Goal: Contribute content: Contribute content

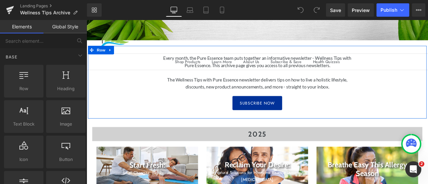
scroll to position [100, 0]
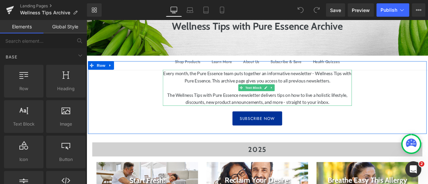
click at [373, 118] on p "The Wellness Tips with Pure Essence newsletter delivers tips on how to live a h…" at bounding box center [289, 113] width 224 height 17
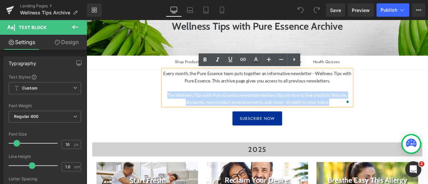
drag, startPoint x: 177, startPoint y: 110, endPoint x: 373, endPoint y: 118, distance: 196.0
click at [373, 118] on p "The Wellness Tips with Pure Essence newsletter delivers tips on how to live a h…" at bounding box center [289, 113] width 224 height 17
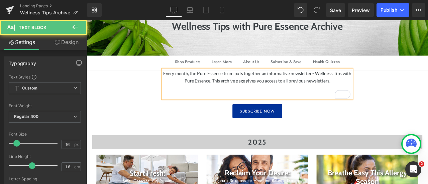
click at [237, 91] on p "Every month, the Pure Essence team puts together an informative newsletter - We…" at bounding box center [289, 87] width 224 height 17
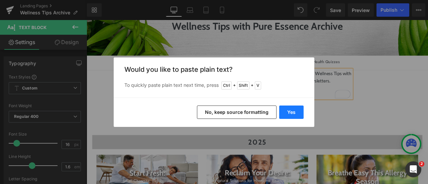
click at [289, 112] on button "Yes" at bounding box center [291, 112] width 24 height 13
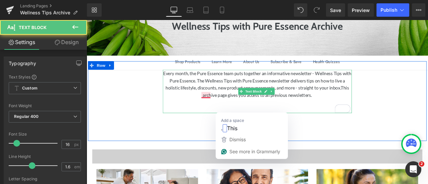
click at [222, 108] on p "Every month, the Pure Essence team puts together an informative newsletter - We…" at bounding box center [289, 96] width 224 height 34
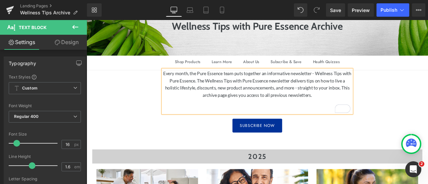
click at [303, 124] on p "To enrich screen reader interactions, please activate Accessibility in Grammarl…" at bounding box center [289, 126] width 224 height 9
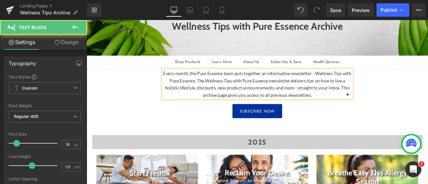
click at [257, 84] on p "Every month, the Pure Essence team puts together an informative newsletter - We…" at bounding box center [289, 96] width 224 height 34
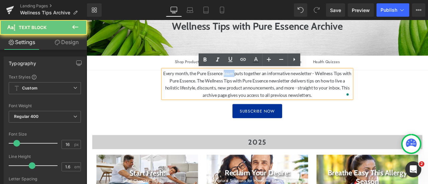
click at [257, 84] on p "Every month, the Pure Essence team puts together an informative newsletter - We…" at bounding box center [289, 96] width 224 height 34
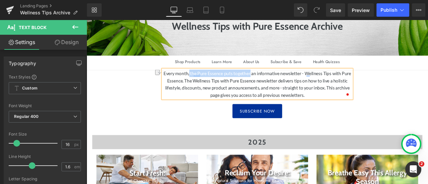
drag, startPoint x: 210, startPoint y: 81, endPoint x: 284, endPoint y: 83, distance: 73.5
click at [284, 83] on p "Every month, the Pure Essence puts together an informative newsletter - Wellnes…" at bounding box center [289, 96] width 224 height 34
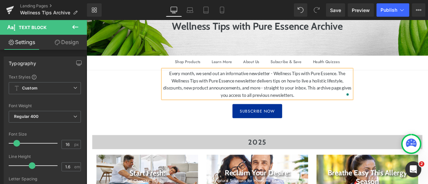
click at [302, 84] on p "Every month, we send out an informative newsletter - Wellness Tips with Pure Es…" at bounding box center [289, 96] width 224 height 34
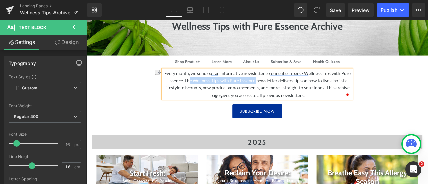
drag, startPoint x: 300, startPoint y: 90, endPoint x: 220, endPoint y: 94, distance: 79.6
click at [220, 94] on p "Every month, we send out an informative newsletter to our subscribers - Wellnes…" at bounding box center [289, 96] width 224 height 34
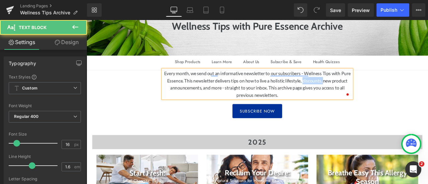
drag, startPoint x: 381, startPoint y: 90, endPoint x: 357, endPoint y: 92, distance: 23.8
click at [357, 92] on p "Every month, we send out an informative newsletter to our subscribers - Wellnes…" at bounding box center [289, 96] width 224 height 34
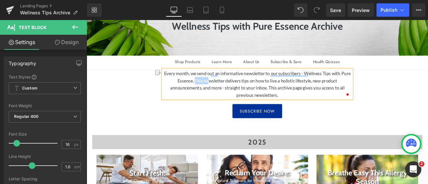
drag, startPoint x: 217, startPoint y: 93, endPoint x: 233, endPoint y: 94, distance: 15.8
click at [233, 94] on p "Every month, we send out an informative newsletter to our subscribers - Wellnes…" at bounding box center [289, 96] width 224 height 34
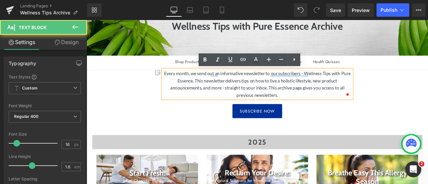
click at [290, 95] on p "Every month, we send out an informative newsletter to our subscribers - Wellnes…" at bounding box center [289, 96] width 224 height 34
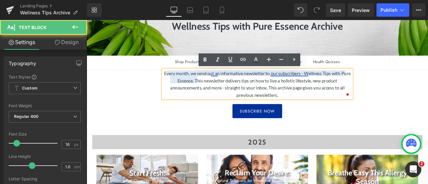
click at [319, 86] on p "Every month, we send out an informative newsletter to our subscribers - Wellnes…" at bounding box center [289, 96] width 224 height 34
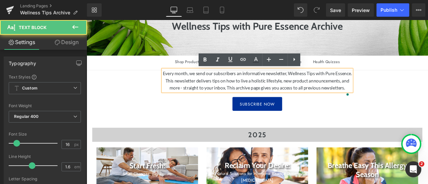
click at [208, 94] on p "Every month, we send our subscribers an informative newsletter, Wellness Tips w…" at bounding box center [289, 92] width 224 height 26
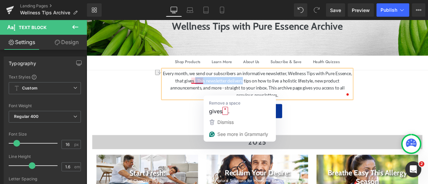
drag, startPoint x: 279, startPoint y: 91, endPoint x: 222, endPoint y: 91, distance: 57.5
click at [222, 91] on p "Every month, we send our subscribers an informative newsletter, Wellness Tips w…" at bounding box center [289, 96] width 224 height 34
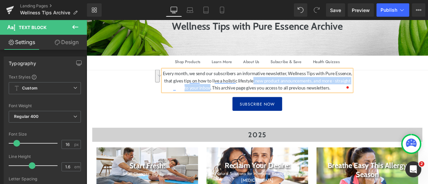
drag, startPoint x: 302, startPoint y: 90, endPoint x: 240, endPoint y: 101, distance: 63.1
click at [240, 101] on p "Every month, we send our subscribers an informative newsletter, Wellness Tips w…" at bounding box center [289, 92] width 224 height 26
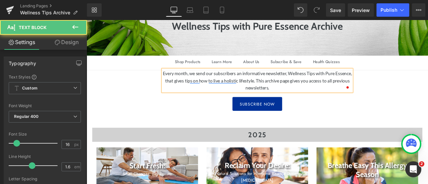
click at [340, 99] on p "Every month, we send our subscribers an informative newsletter, Wellness Tips w…" at bounding box center [289, 92] width 224 height 26
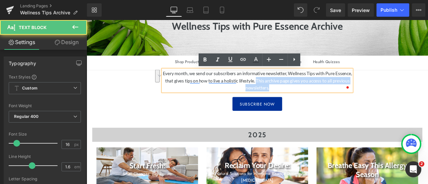
drag, startPoint x: 306, startPoint y: 91, endPoint x: 320, endPoint y: 103, distance: 18.2
click at [320, 103] on p "Every month, we send our subscribers an informative newsletter, Wellness Tips w…" at bounding box center [289, 92] width 224 height 26
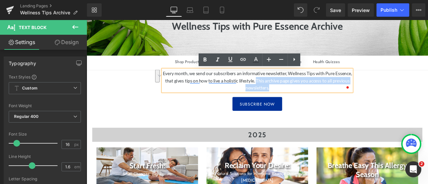
click at [329, 94] on p "Every month, we send our subscribers an informative newsletter, Wellness Tips w…" at bounding box center [289, 92] width 224 height 26
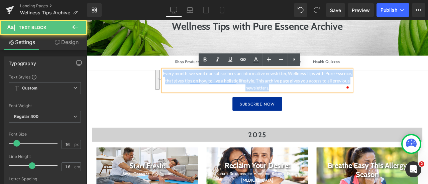
drag, startPoint x: 319, startPoint y: 99, endPoint x: 182, endPoint y: 79, distance: 138.0
click at [182, 79] on p "Every month, we send our subscribers an informative newsletter, Wellness Tips w…" at bounding box center [289, 92] width 224 height 26
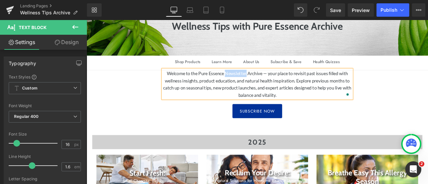
drag, startPoint x: 248, startPoint y: 82, endPoint x: 274, endPoint y: 80, distance: 26.1
click at [274, 80] on p "Welcome to the Pure Essence Newsletter Archive — your place to revisit past iss…" at bounding box center [289, 96] width 224 height 34
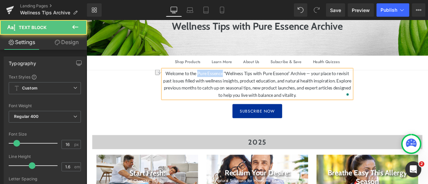
drag, startPoint x: 244, startPoint y: 82, endPoint x: 214, endPoint y: 85, distance: 30.2
click at [214, 85] on p "Welcome to the Pure Essence "Wellness Tips with Pure Essence" Archive — your pl…" at bounding box center [289, 96] width 224 height 34
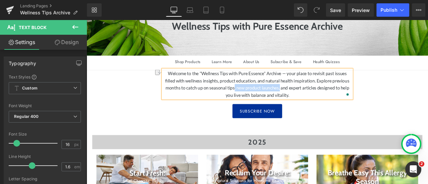
drag, startPoint x: 313, startPoint y: 99, endPoint x: 258, endPoint y: 99, distance: 55.1
click at [258, 99] on p "Welcome to the "Wellness Tips with Pure Essence" Archive — your place to revisi…" at bounding box center [289, 96] width 224 height 34
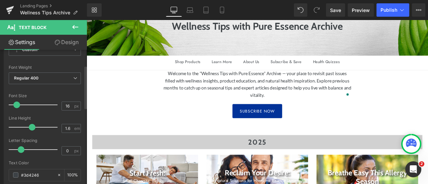
scroll to position [0, 0]
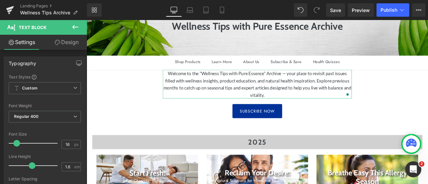
click at [66, 38] on link "Design" at bounding box center [66, 42] width 43 height 15
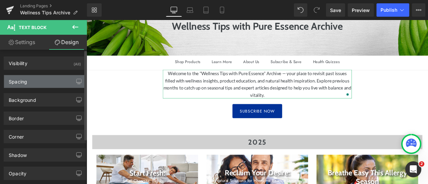
click at [45, 85] on div "Spacing" at bounding box center [45, 81] width 82 height 13
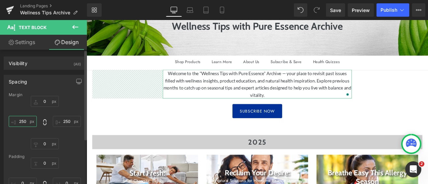
click at [22, 120] on input "250" at bounding box center [23, 121] width 28 height 11
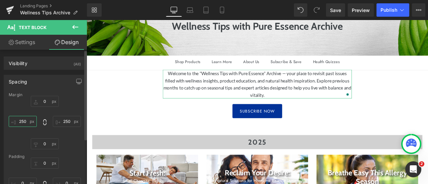
click at [22, 120] on input "250" at bounding box center [23, 121] width 28 height 11
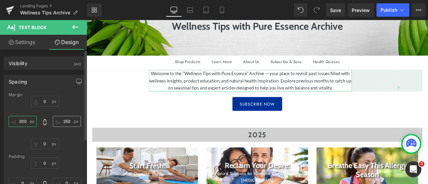
type input "200"
click at [63, 121] on input "250" at bounding box center [67, 121] width 28 height 11
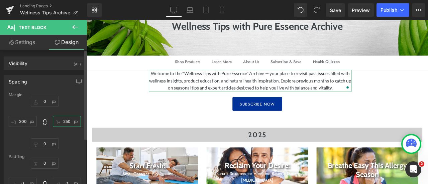
click at [63, 121] on input "250" at bounding box center [67, 121] width 28 height 11
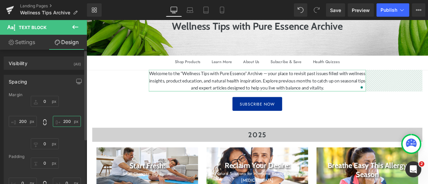
click at [65, 123] on input "200" at bounding box center [67, 121] width 28 height 11
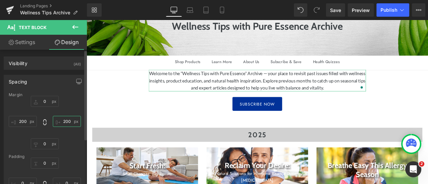
click at [65, 123] on input "200" at bounding box center [67, 121] width 28 height 11
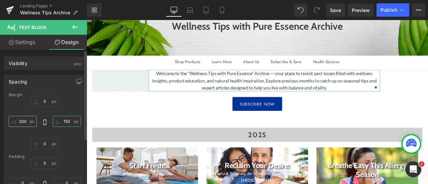
type input "150"
click at [26, 123] on input "200" at bounding box center [23, 121] width 28 height 11
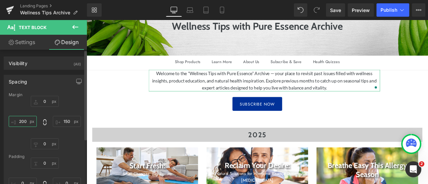
click at [26, 123] on input "200" at bounding box center [23, 121] width 28 height 11
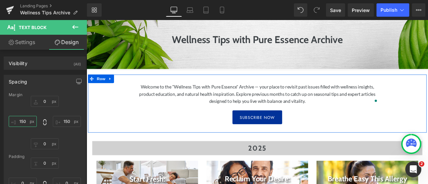
scroll to position [67, 0]
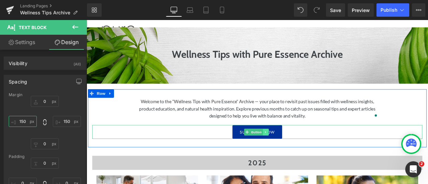
type input "150"
click at [299, 153] on link at bounding box center [298, 153] width 7 height 8
click at [299, 154] on link at bounding box center [302, 153] width 7 height 8
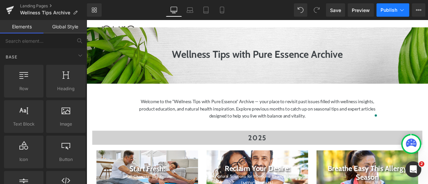
click at [385, 14] on button "Publish" at bounding box center [392, 9] width 33 height 13
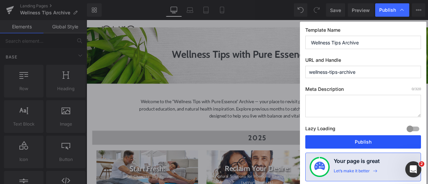
click at [357, 143] on button "Publish" at bounding box center [363, 141] width 116 height 13
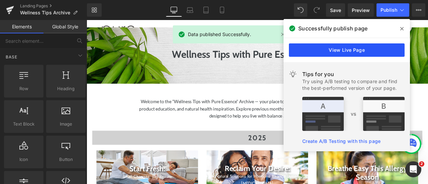
click at [350, 49] on link "View Live Page" at bounding box center [347, 49] width 116 height 13
